Goal: Task Accomplishment & Management: Complete application form

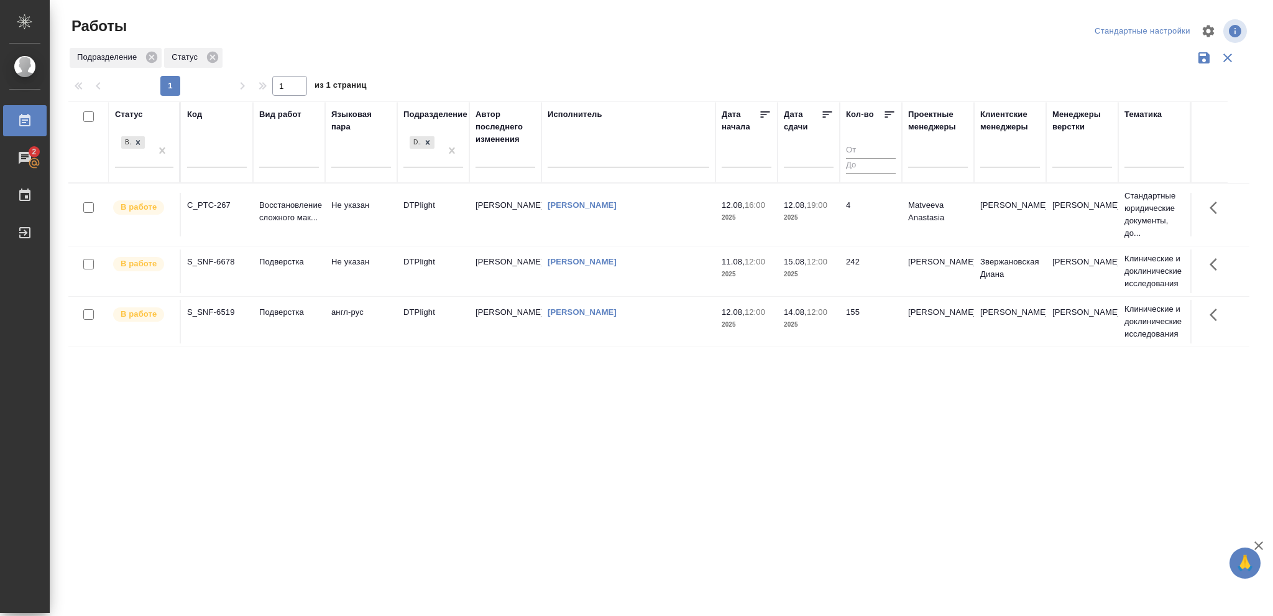
click at [837, 215] on td "12.08, 19:00 2025" at bounding box center [809, 215] width 62 height 44
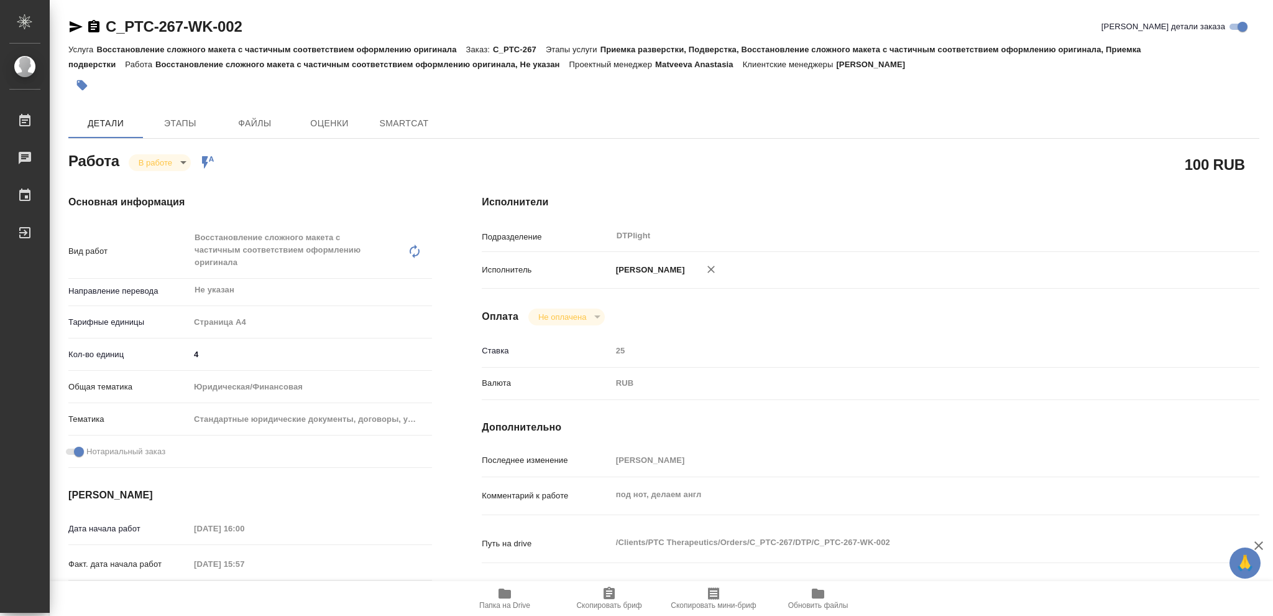
type textarea "x"
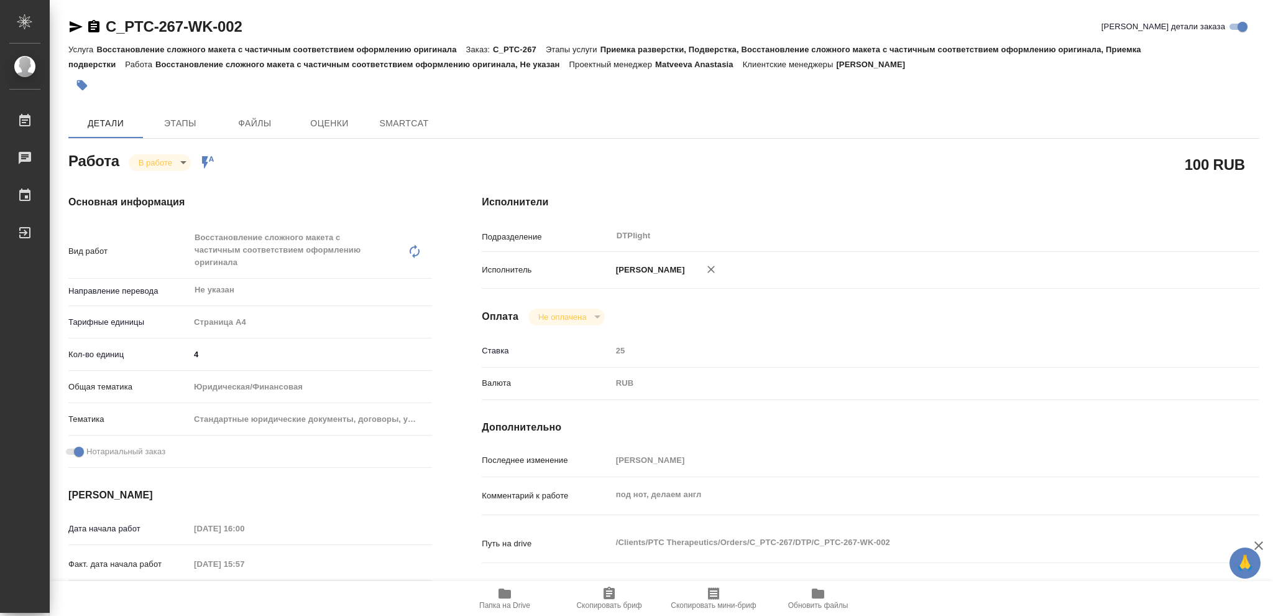
type textarea "x"
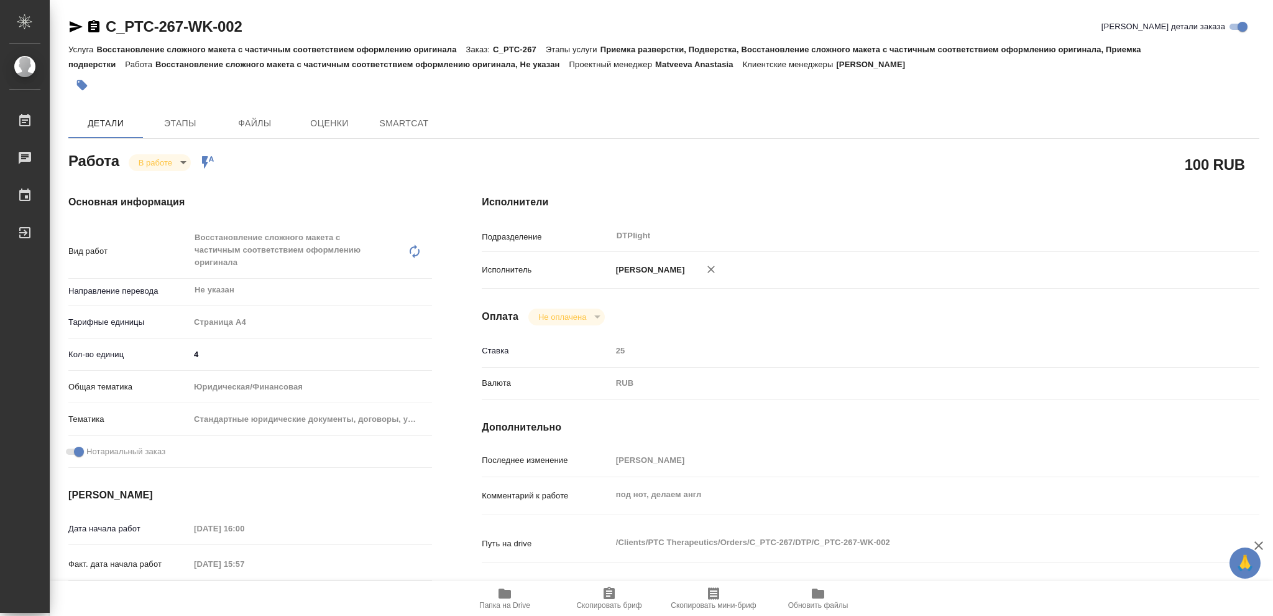
type textarea "x"
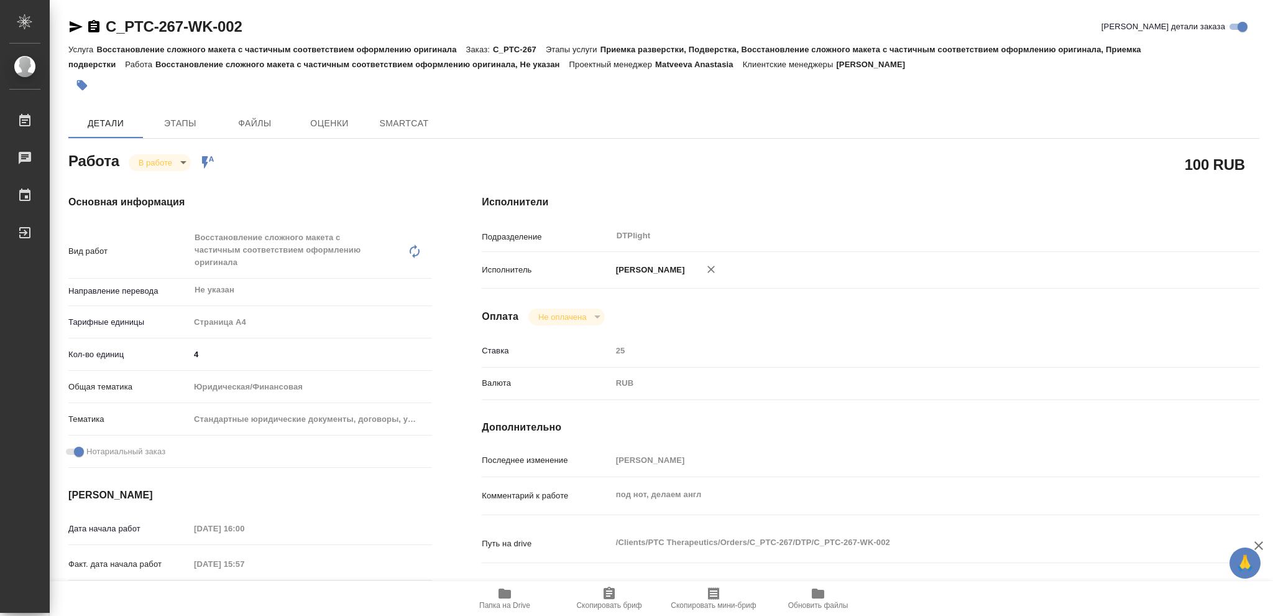
type textarea "x"
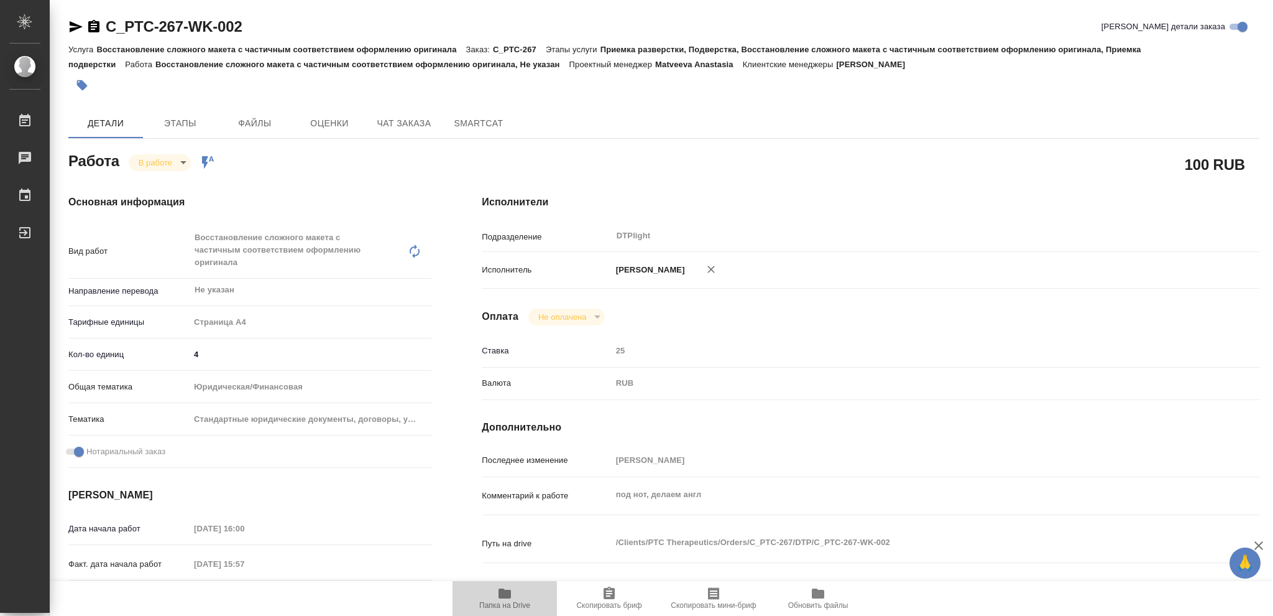
click at [496, 595] on span "Папка на Drive" at bounding box center [505, 598] width 90 height 24
type textarea "x"
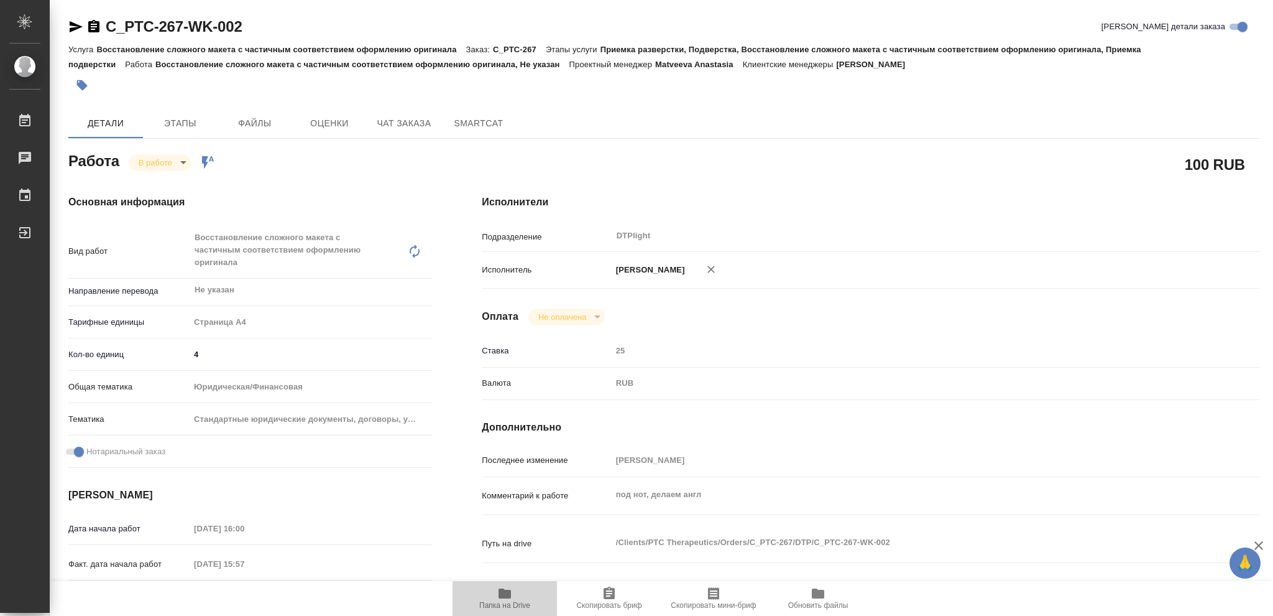
type textarea "x"
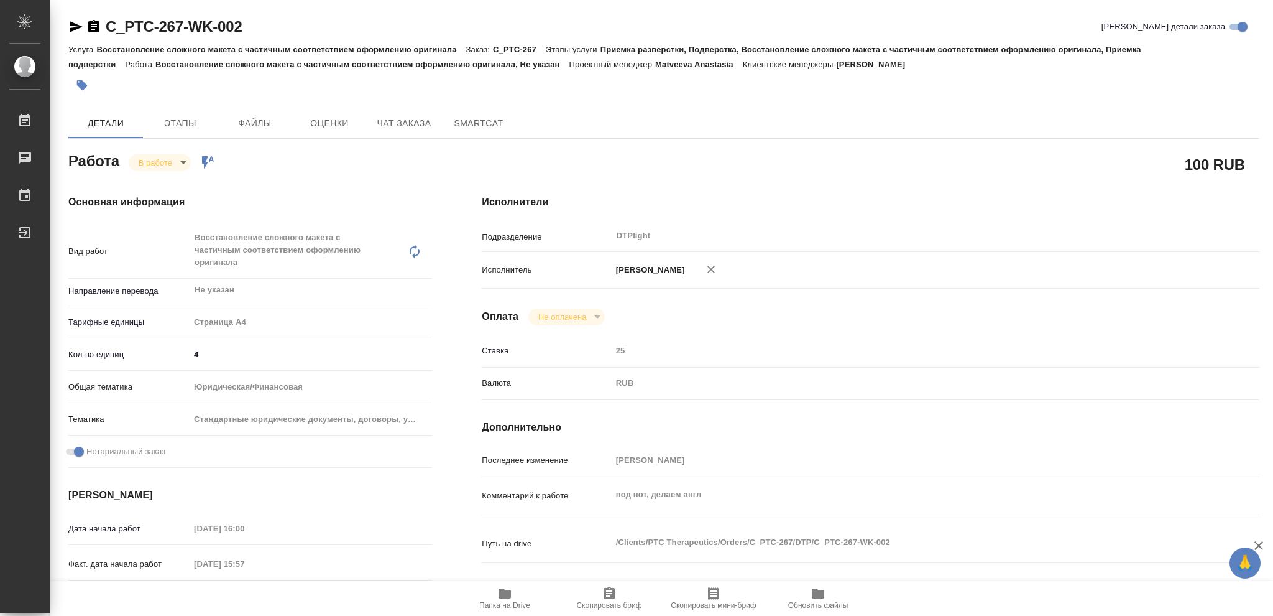
type textarea "x"
click at [91, 25] on icon "button" at bounding box center [93, 26] width 11 height 12
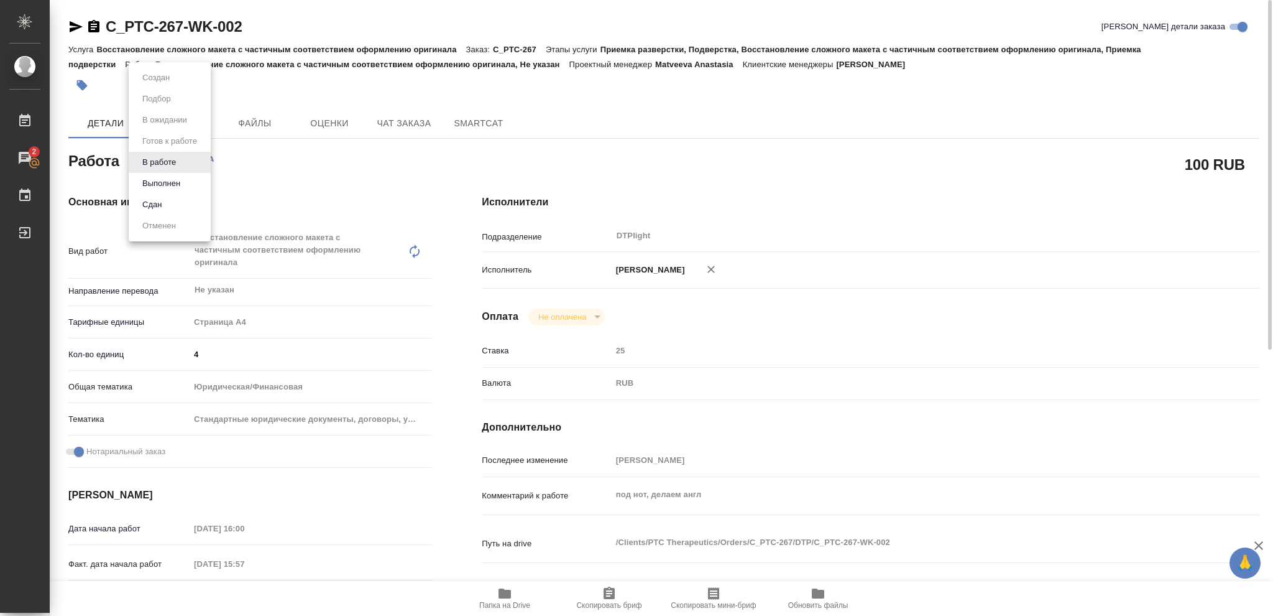
click at [183, 160] on body "🙏 .cls-1 fill:#fff; AWATERA Vasileva Olga Работы 2 Чаты График Выйти C_PTC-267-…" at bounding box center [636, 308] width 1273 height 616
click at [168, 182] on button "Выполнен" at bounding box center [161, 184] width 45 height 14
type textarea "x"
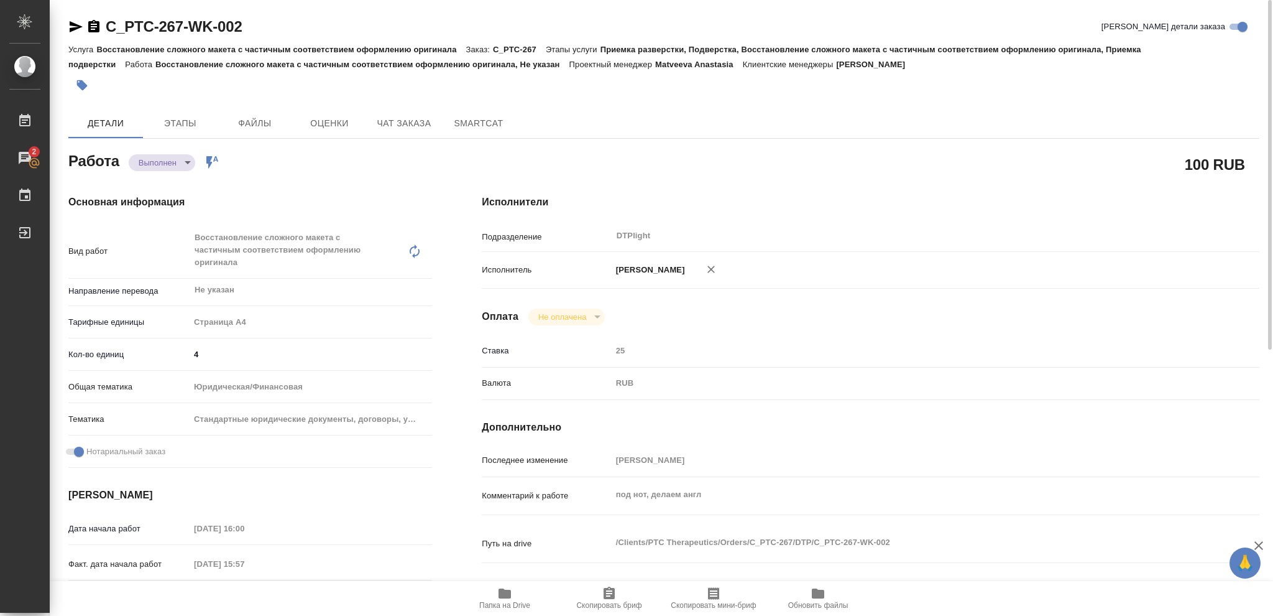
type textarea "x"
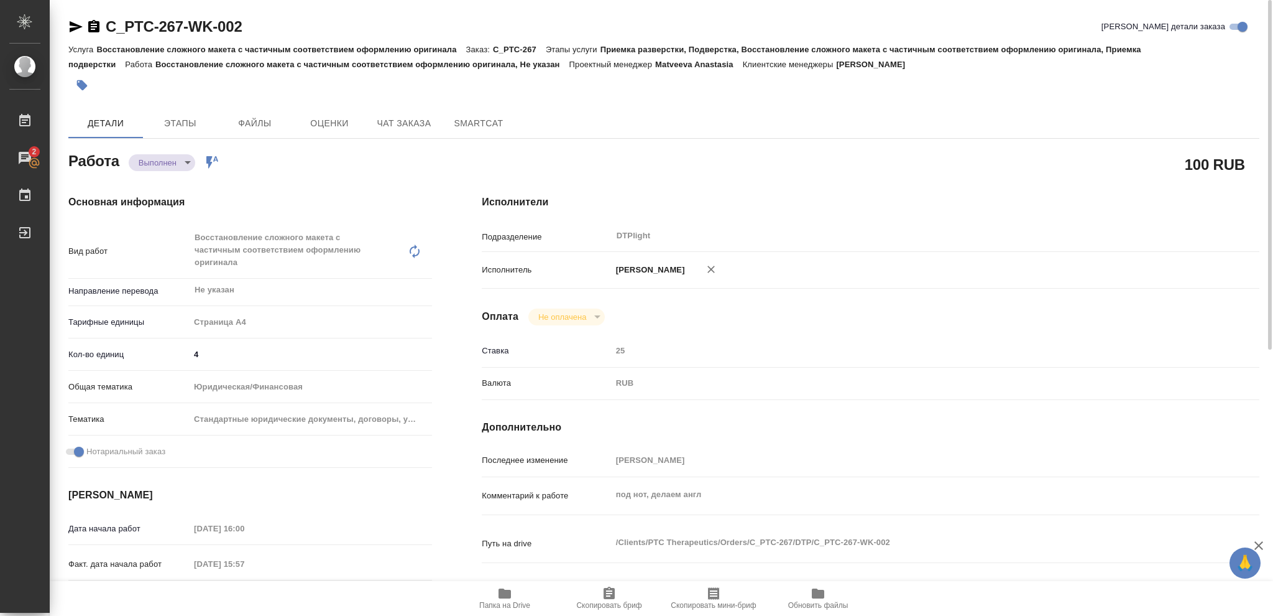
type textarea "x"
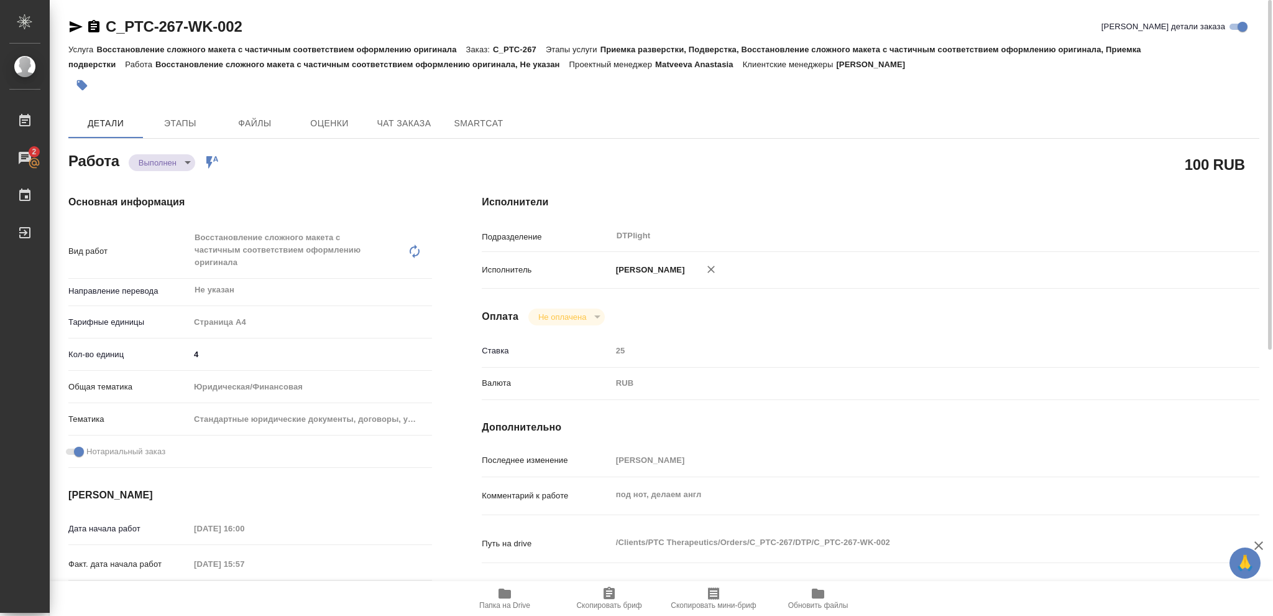
type textarea "x"
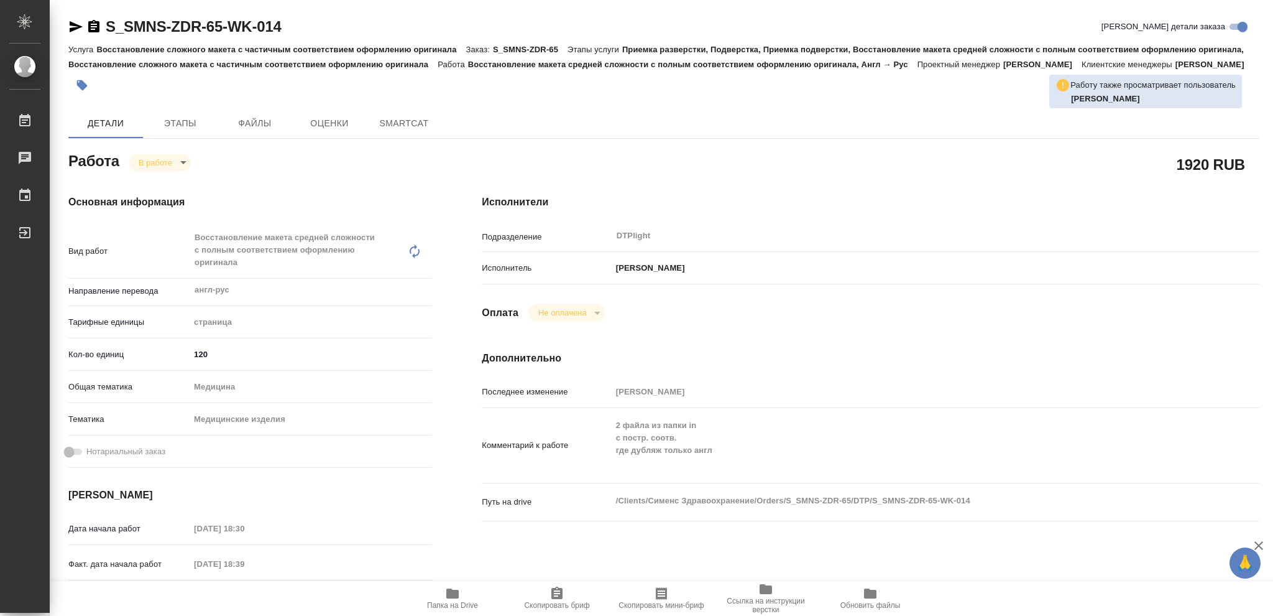
type textarea "x"
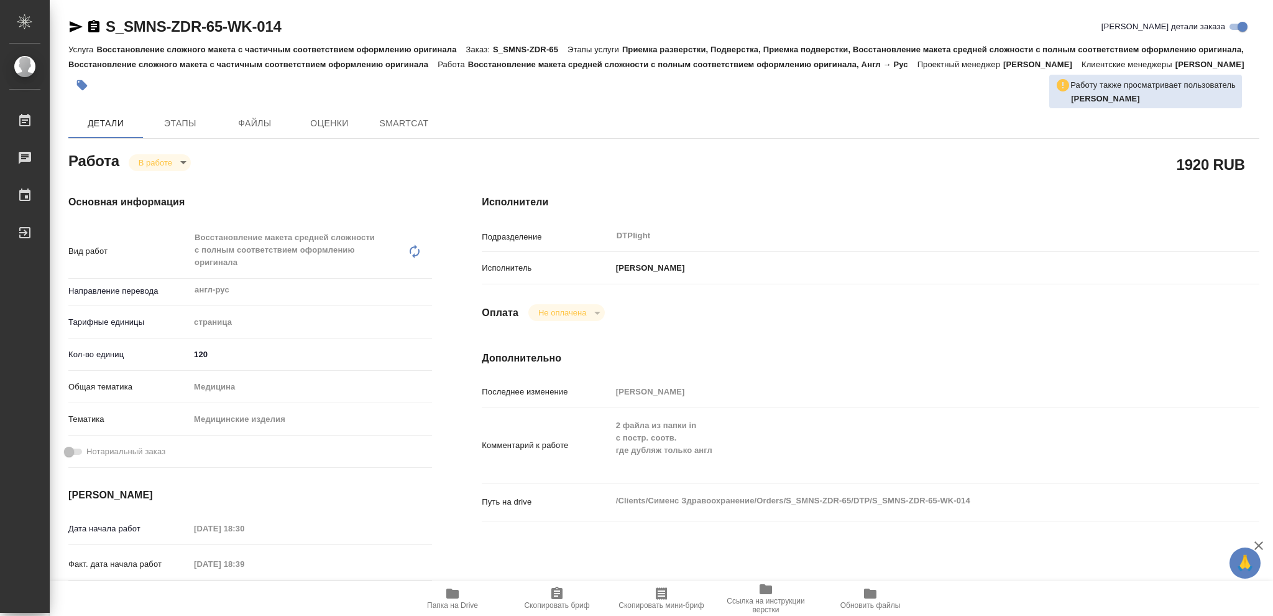
type textarea "x"
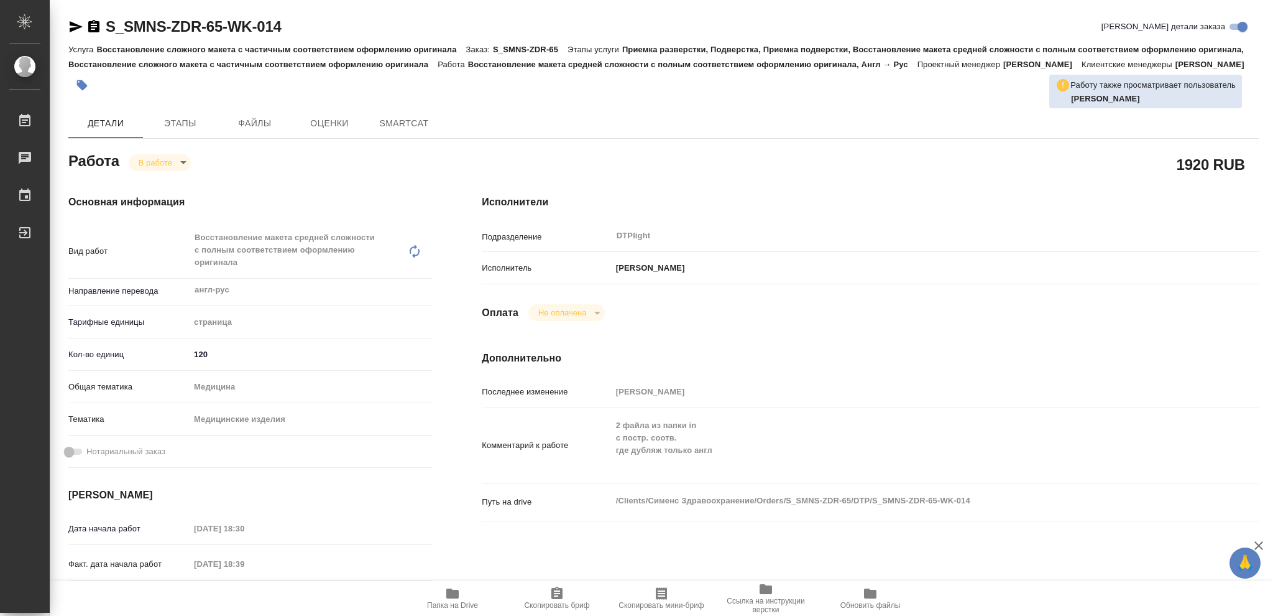
type textarea "x"
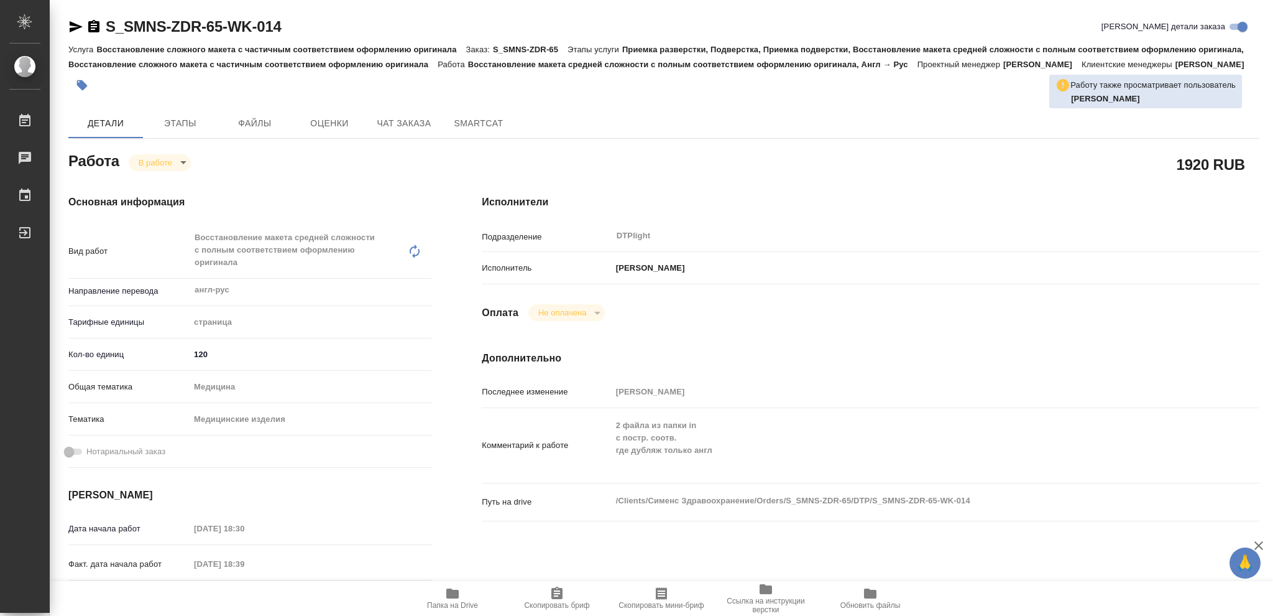
type textarea "x"
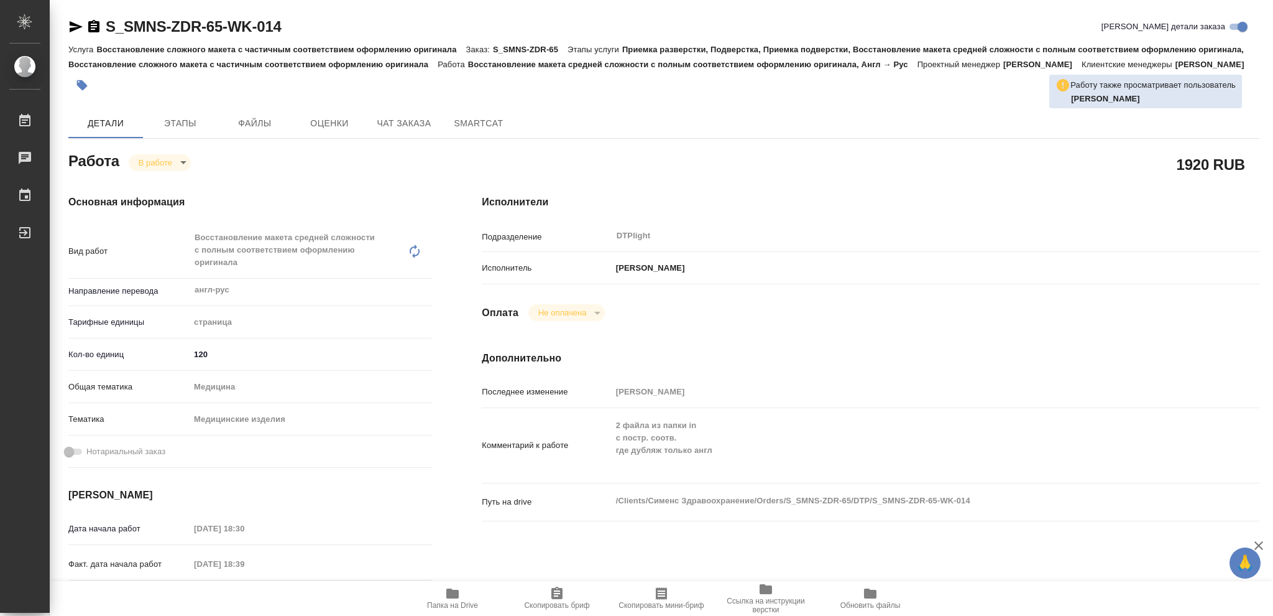
type textarea "x"
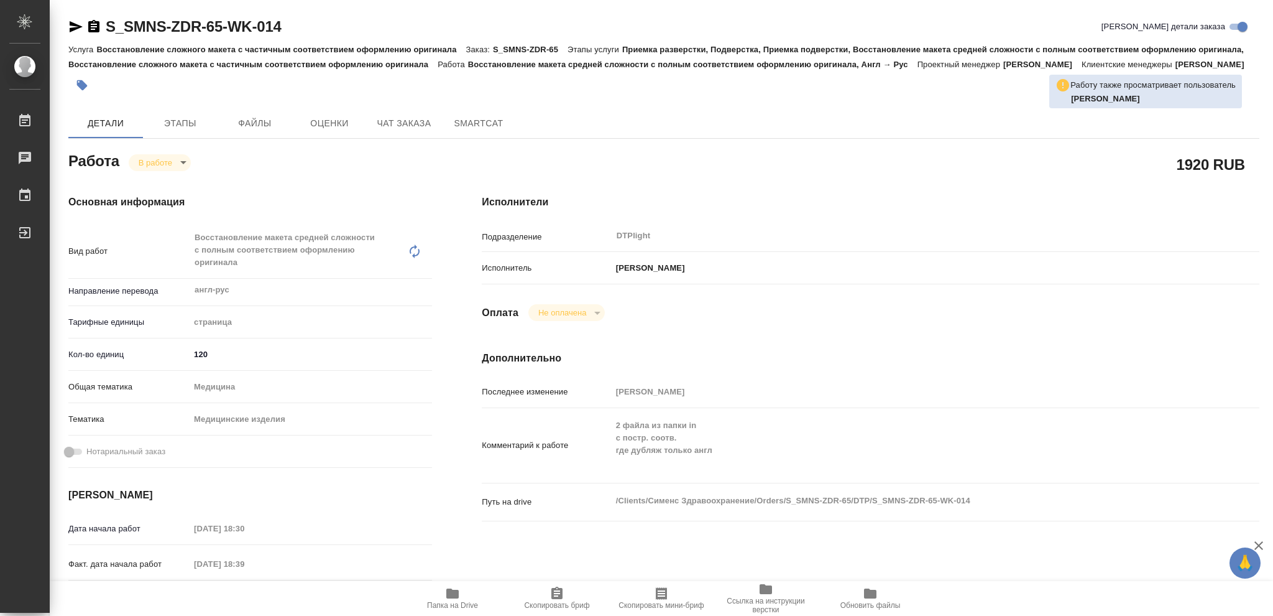
click at [451, 598] on icon "button" at bounding box center [452, 593] width 12 height 10
